Goal: Book appointment/travel/reservation

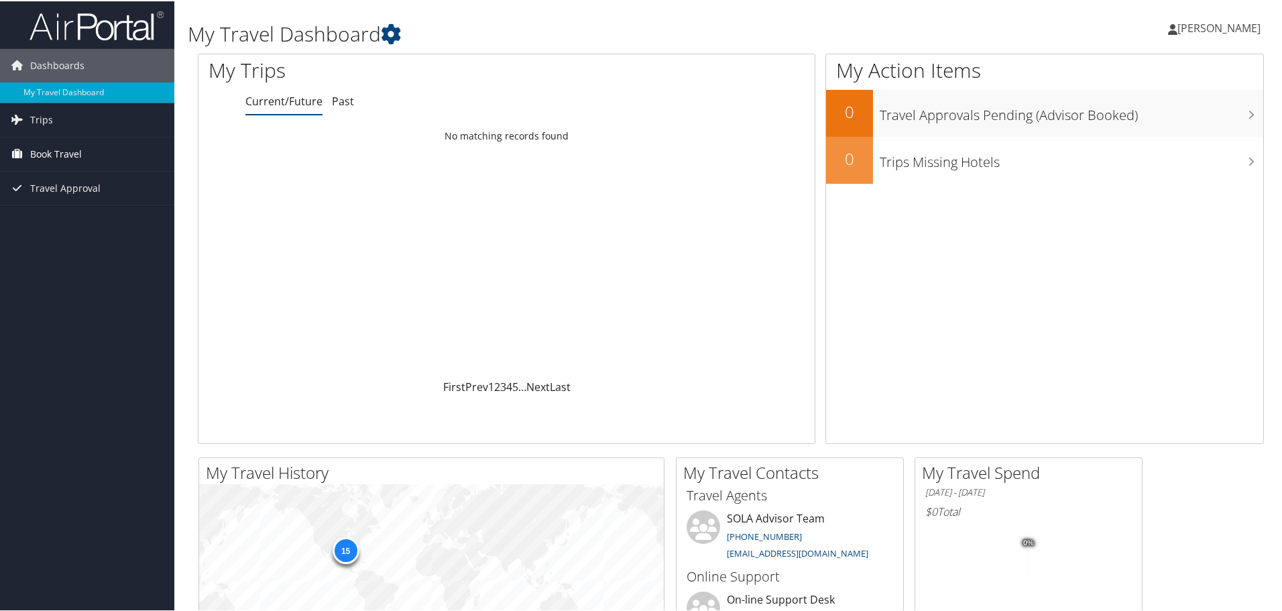
click at [44, 157] on span "Book Travel" at bounding box center [56, 153] width 52 height 34
click at [38, 154] on span "Book Travel" at bounding box center [56, 153] width 52 height 34
click at [63, 198] on link "Book/Manage Online Trips" at bounding box center [87, 200] width 174 height 20
